Goal: Task Accomplishment & Management: Use online tool/utility

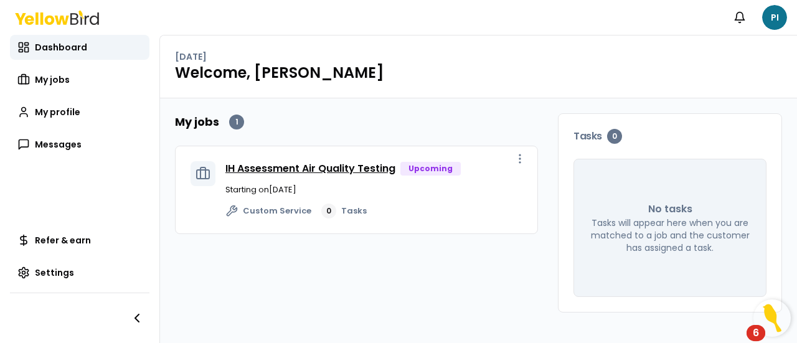
click at [379, 166] on link "IH Assessment Air Quality Testing" at bounding box center [310, 168] width 170 height 14
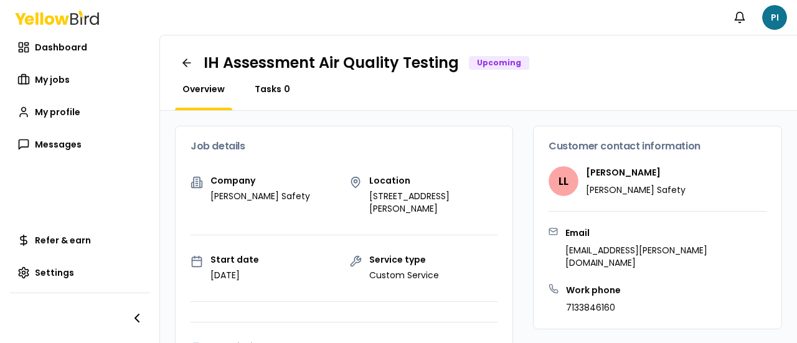
click at [275, 92] on span "Tasks" at bounding box center [268, 89] width 27 height 12
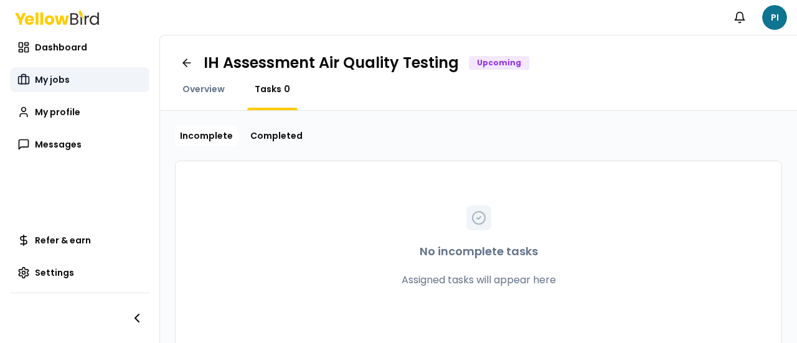
click at [29, 79] on rect at bounding box center [24, 80] width 11 height 7
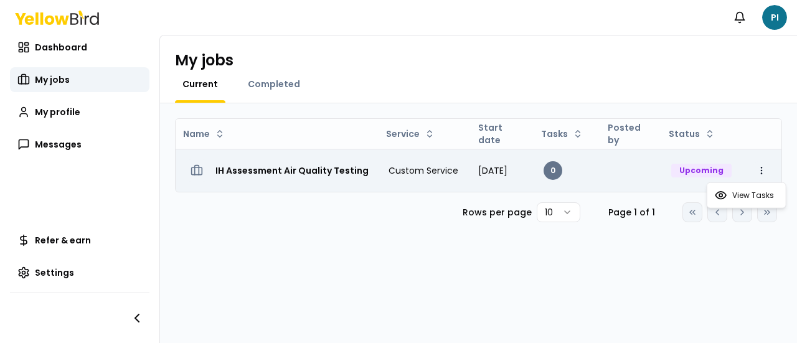
click at [774, 169] on html "Notifications PI Dashboard My jobs My profile Messages Refer & earn Settings My…" at bounding box center [398, 171] width 797 height 343
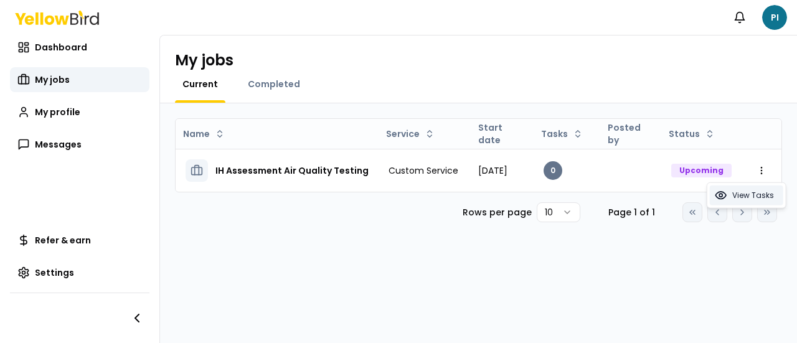
click at [741, 199] on span "View Tasks" at bounding box center [753, 195] width 42 height 10
